Goal: Task Accomplishment & Management: Manage account settings

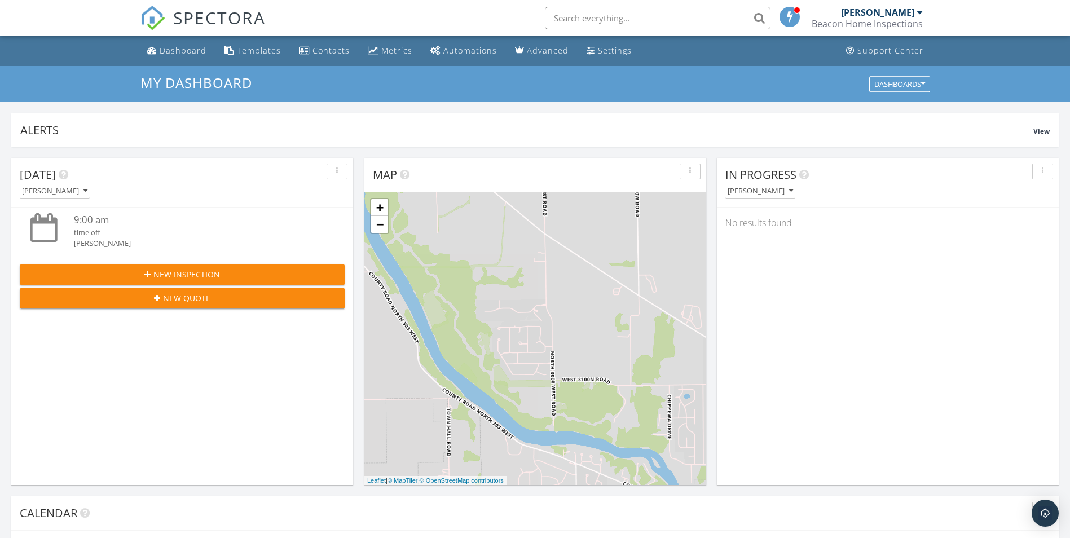
click at [451, 49] on div "Automations" at bounding box center [470, 50] width 54 height 11
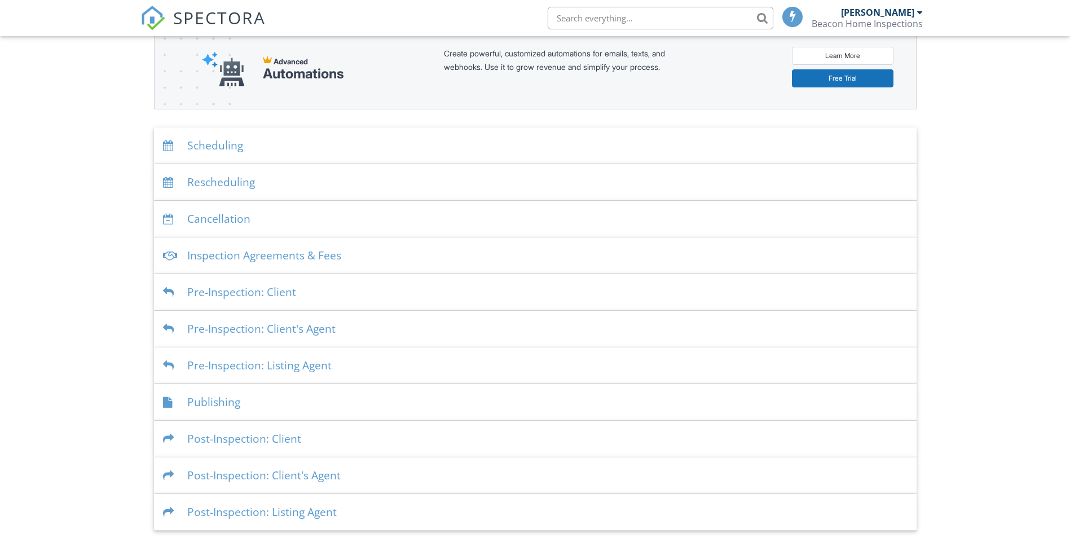
scroll to position [146, 0]
click at [199, 402] on div "Publishing" at bounding box center [535, 400] width 763 height 37
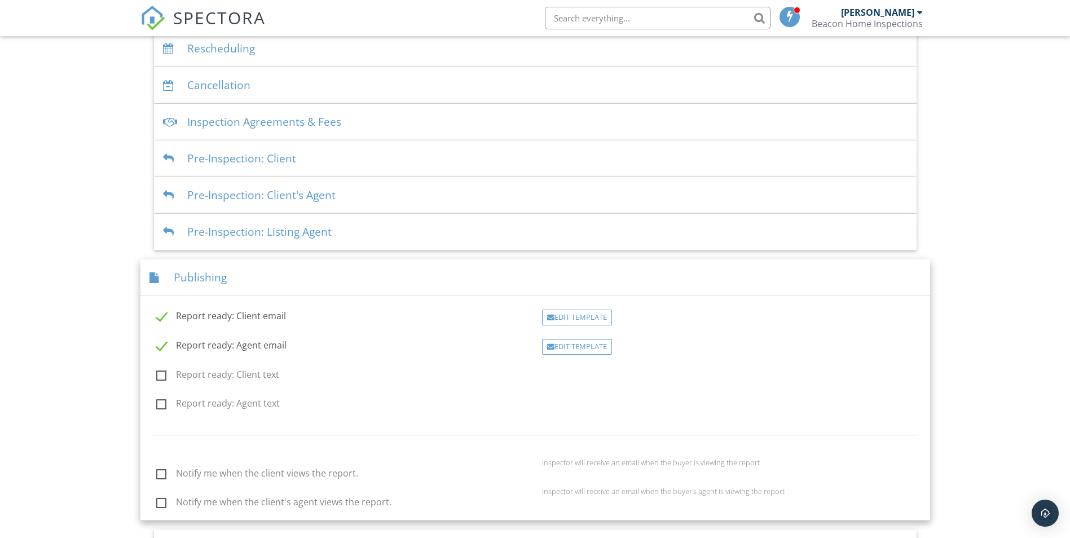
scroll to position [315, 0]
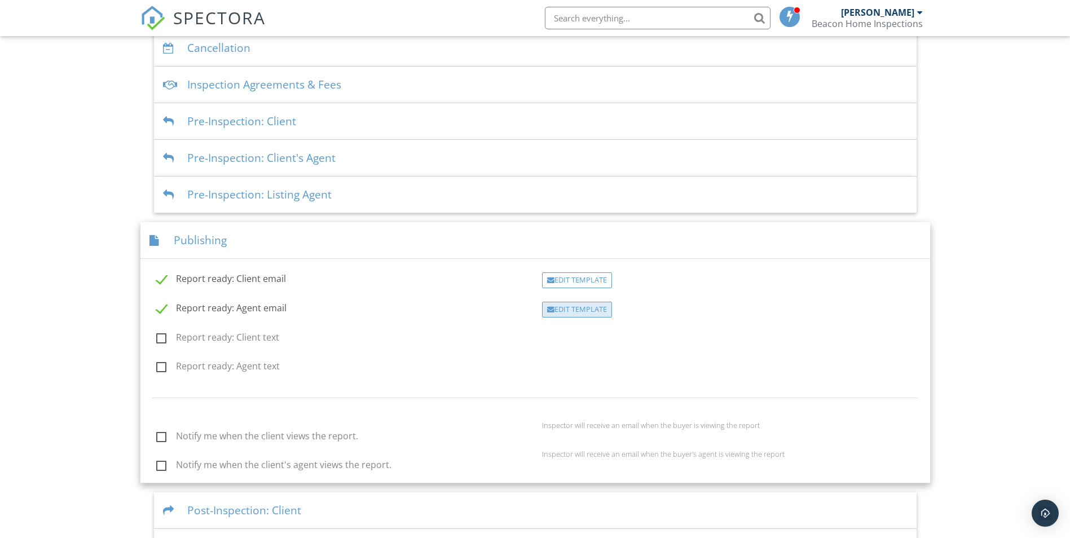
click at [575, 309] on div "Edit Template" at bounding box center [577, 310] width 70 height 16
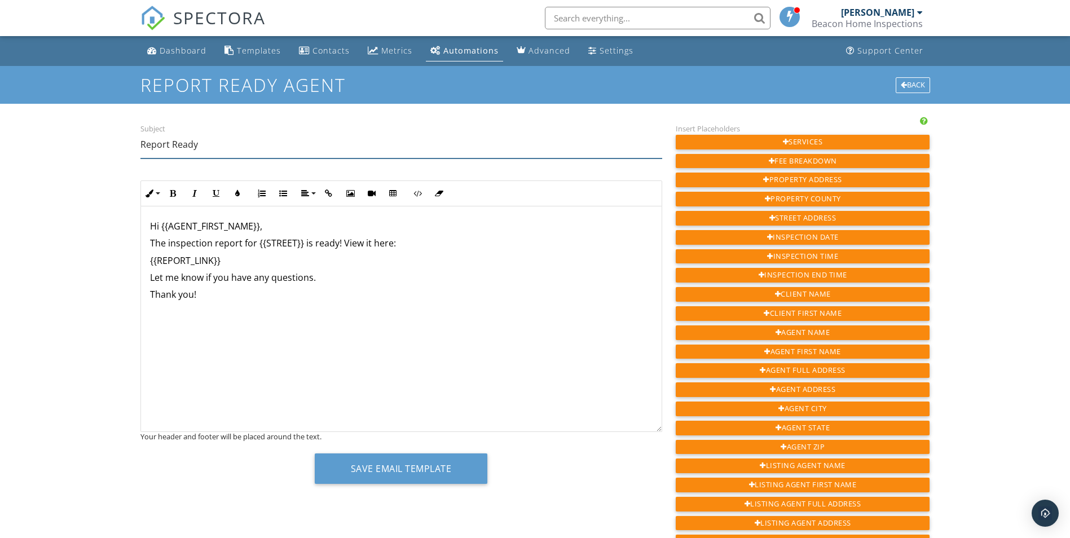
click at [206, 145] on input "Report Ready" at bounding box center [401, 145] width 522 height 28
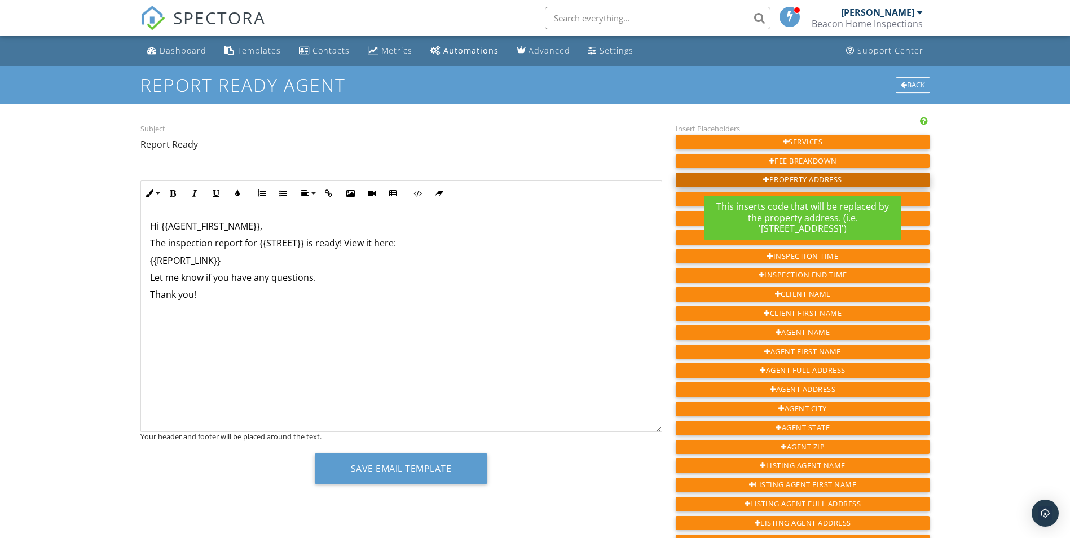
click at [796, 180] on div "Property Address" at bounding box center [803, 180] width 254 height 15
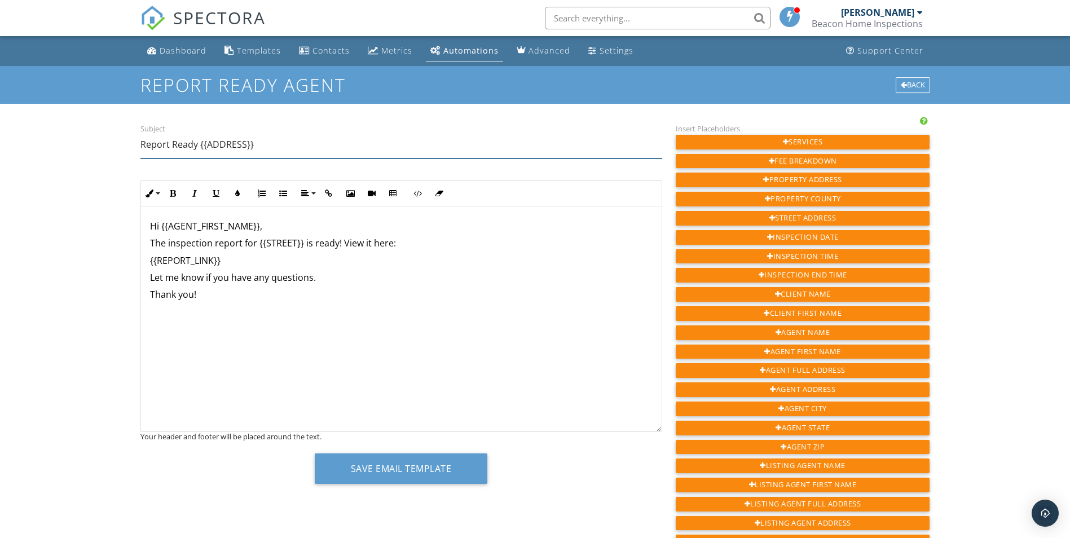
click at [196, 143] on input "Report Ready {{ADDRESS}}" at bounding box center [401, 145] width 522 height 28
type input "Report Ready for {{ADDRESS}}"
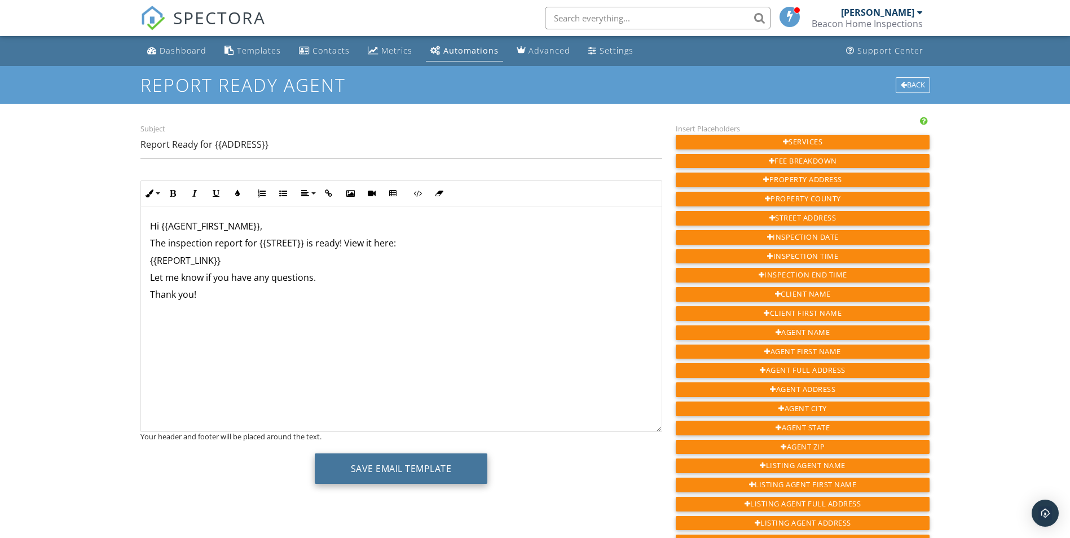
click at [406, 468] on button "Save Email Template" at bounding box center [401, 468] width 173 height 30
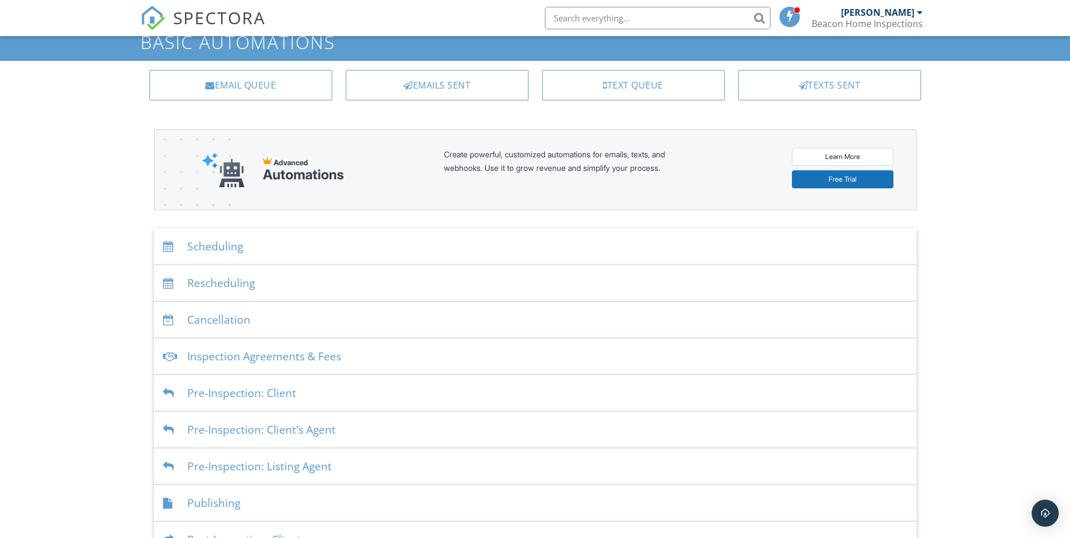
scroll to position [146, 0]
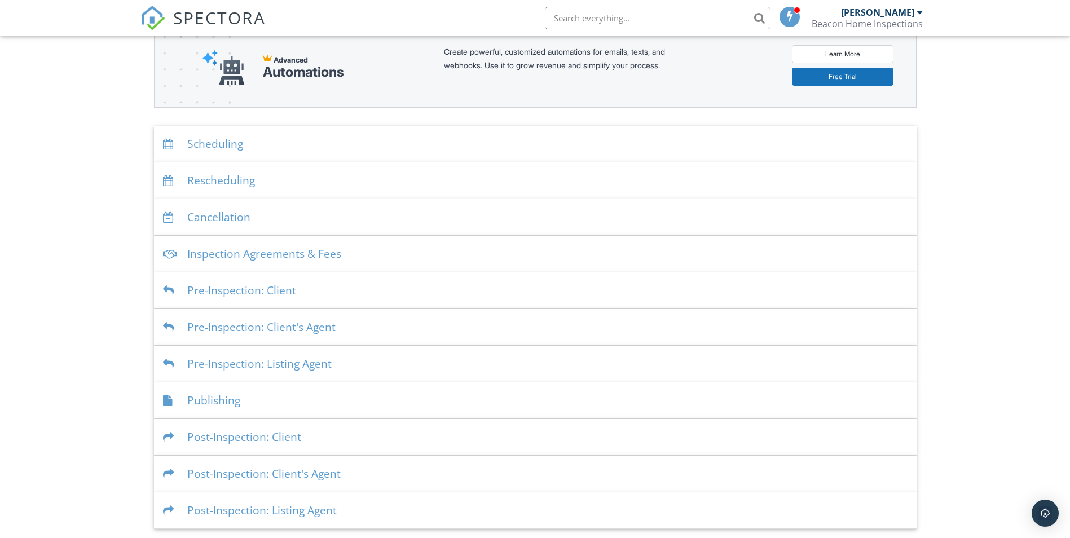
click at [222, 402] on div "Publishing" at bounding box center [535, 400] width 763 height 37
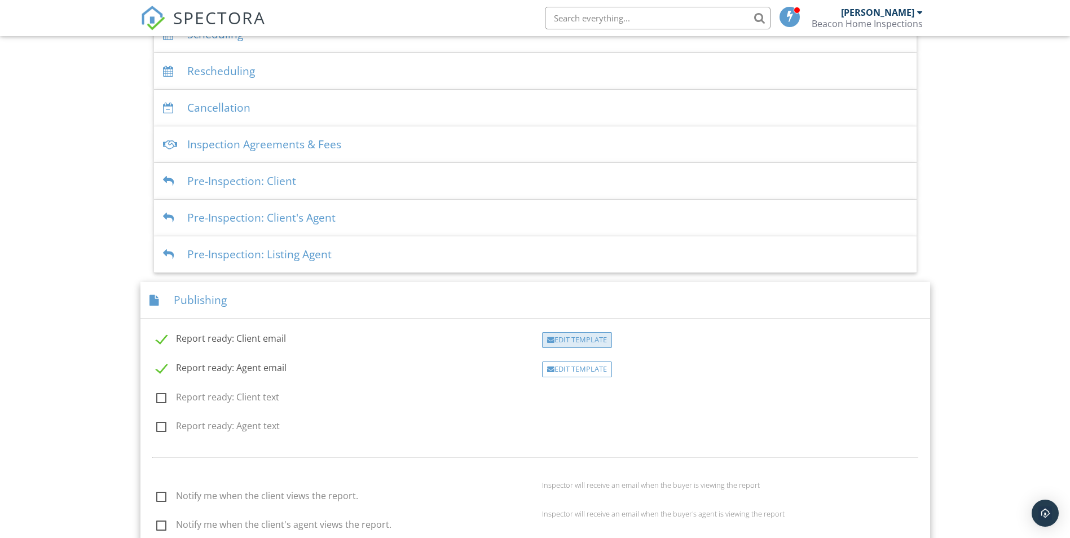
scroll to position [258, 0]
click at [570, 334] on div "Edit Template" at bounding box center [577, 337] width 70 height 16
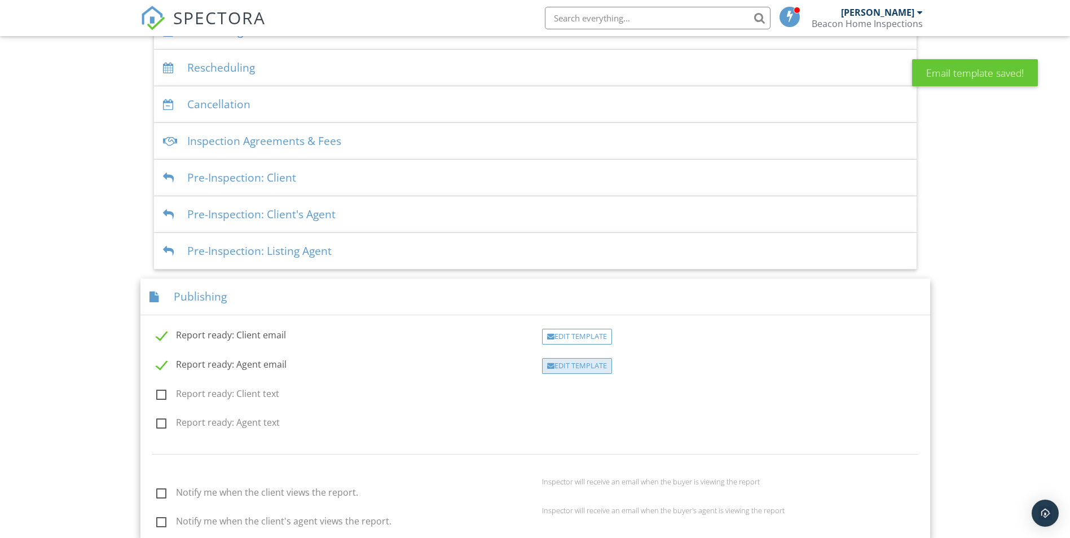
click at [573, 368] on div "Edit Template" at bounding box center [577, 366] width 70 height 16
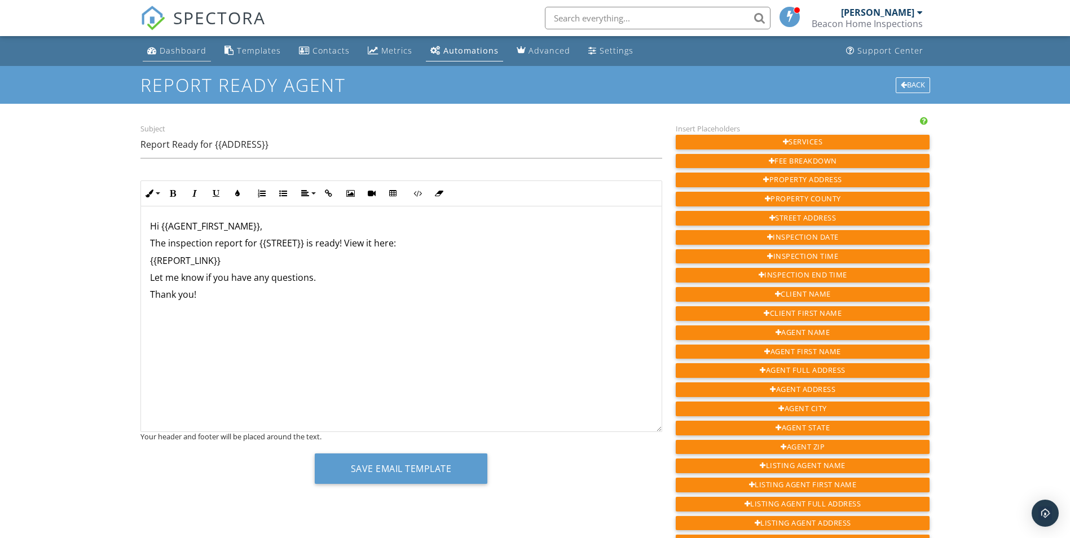
click at [178, 49] on div "Dashboard" at bounding box center [183, 50] width 47 height 11
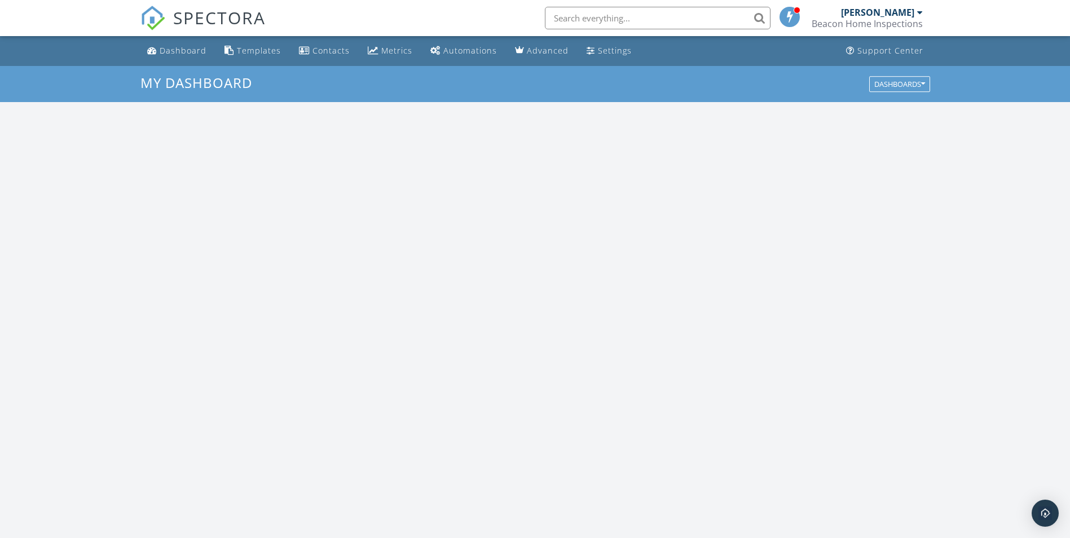
scroll to position [1044, 1087]
